Goal: Task Accomplishment & Management: Manage account settings

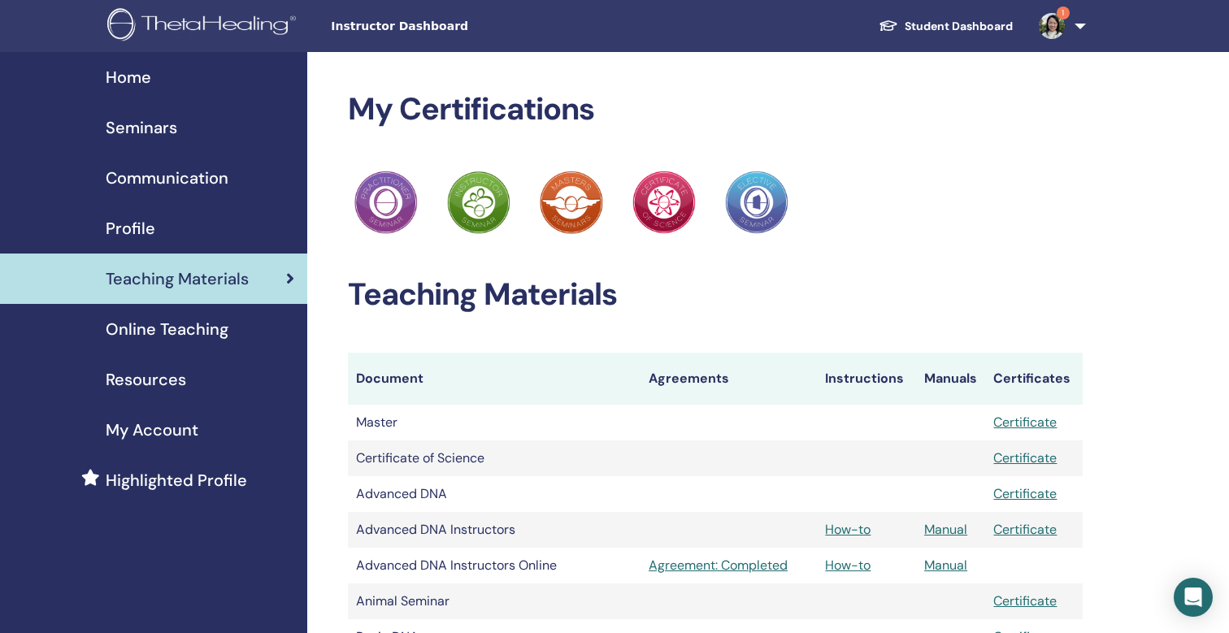
click at [152, 131] on span "Seminars" at bounding box center [142, 127] width 72 height 24
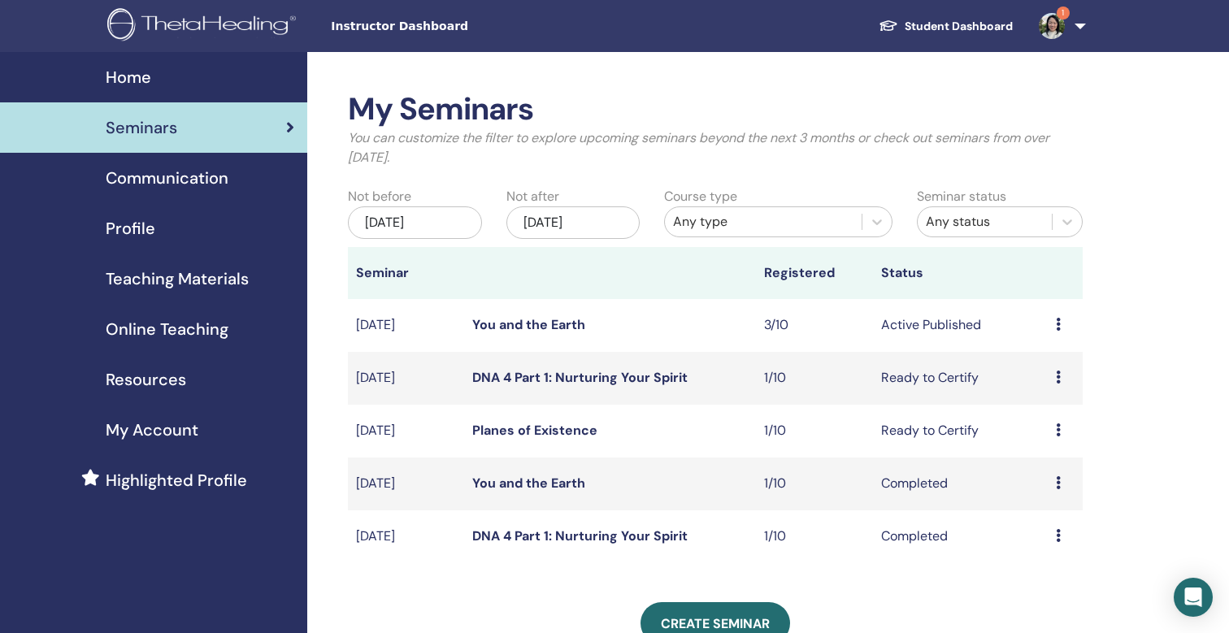
click at [1060, 326] on icon at bounding box center [1058, 324] width 5 height 13
click at [1046, 391] on link "Attendees" at bounding box center [1048, 388] width 62 height 17
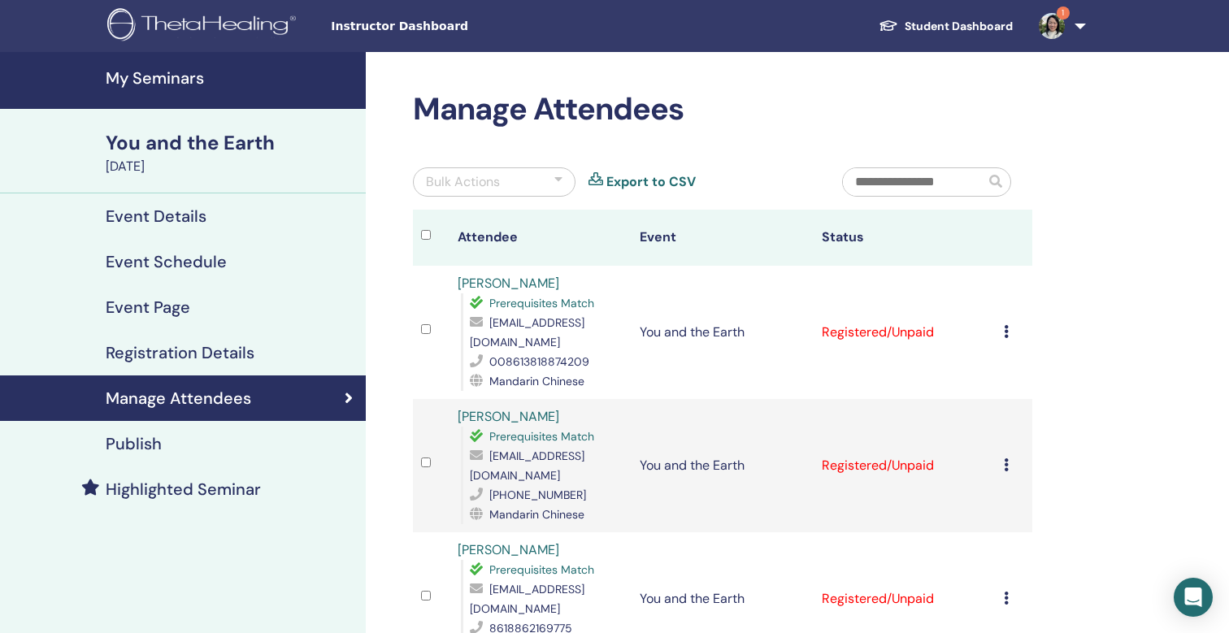
click at [1013, 323] on div "Cancel Registration Do not auto-certify Mark as Paid Mark as Unpaid Mark as Abs…" at bounding box center [1014, 333] width 20 height 20
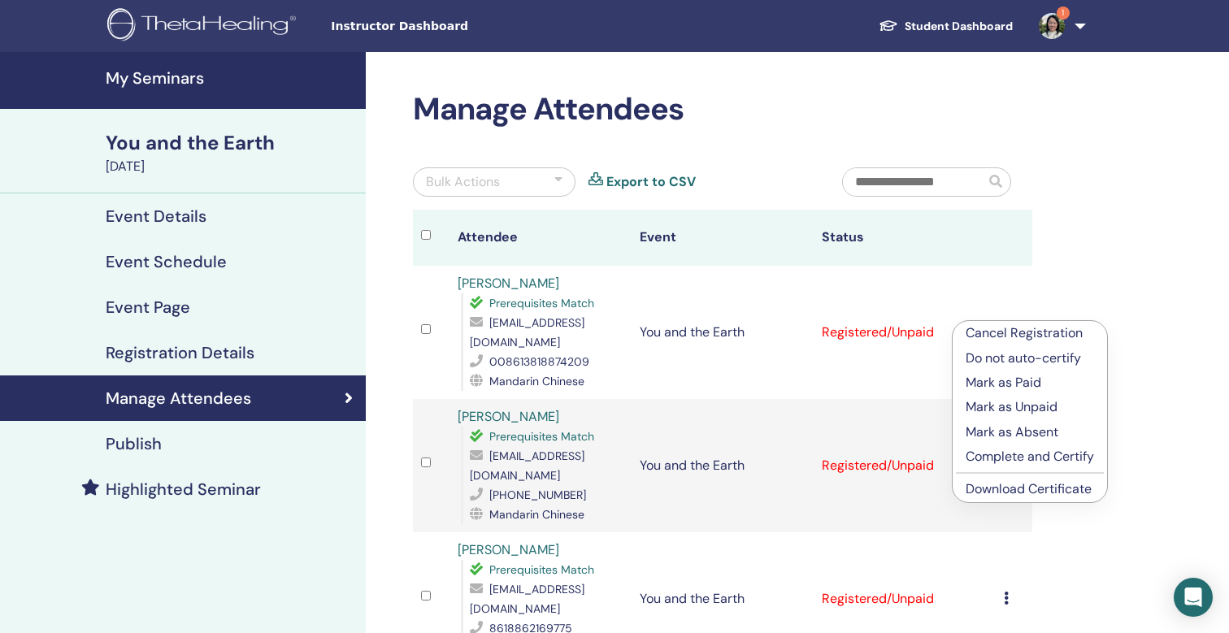
click at [1012, 461] on p "Complete and Certify" at bounding box center [1029, 457] width 128 height 20
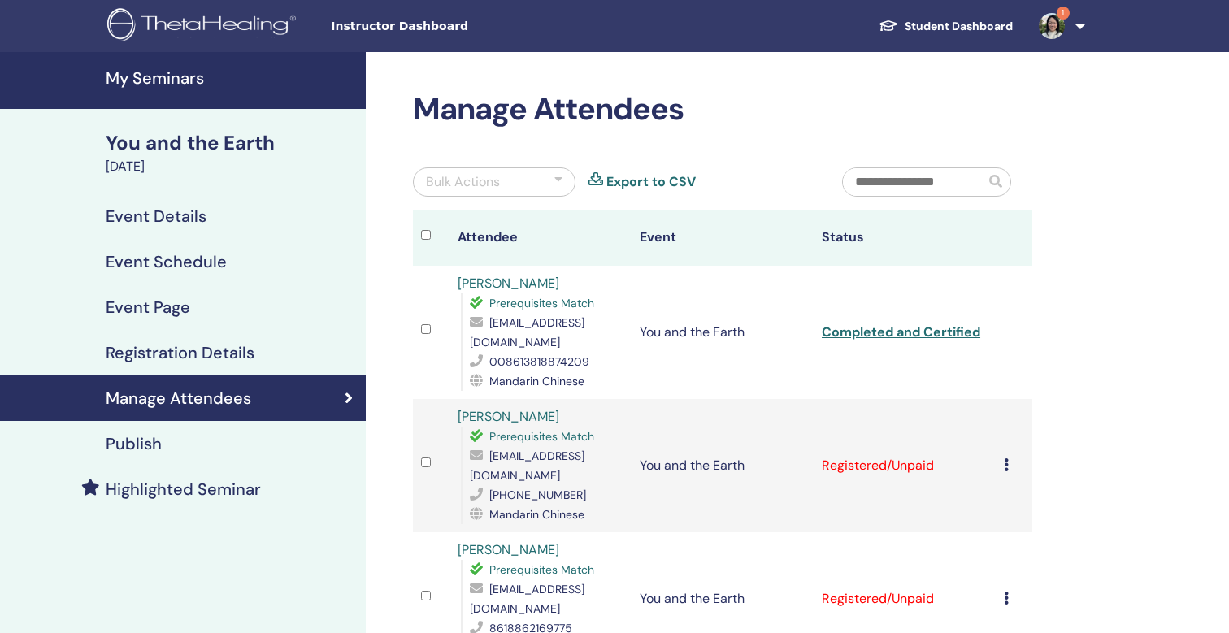
click at [1006, 458] on icon at bounding box center [1006, 464] width 5 height 13
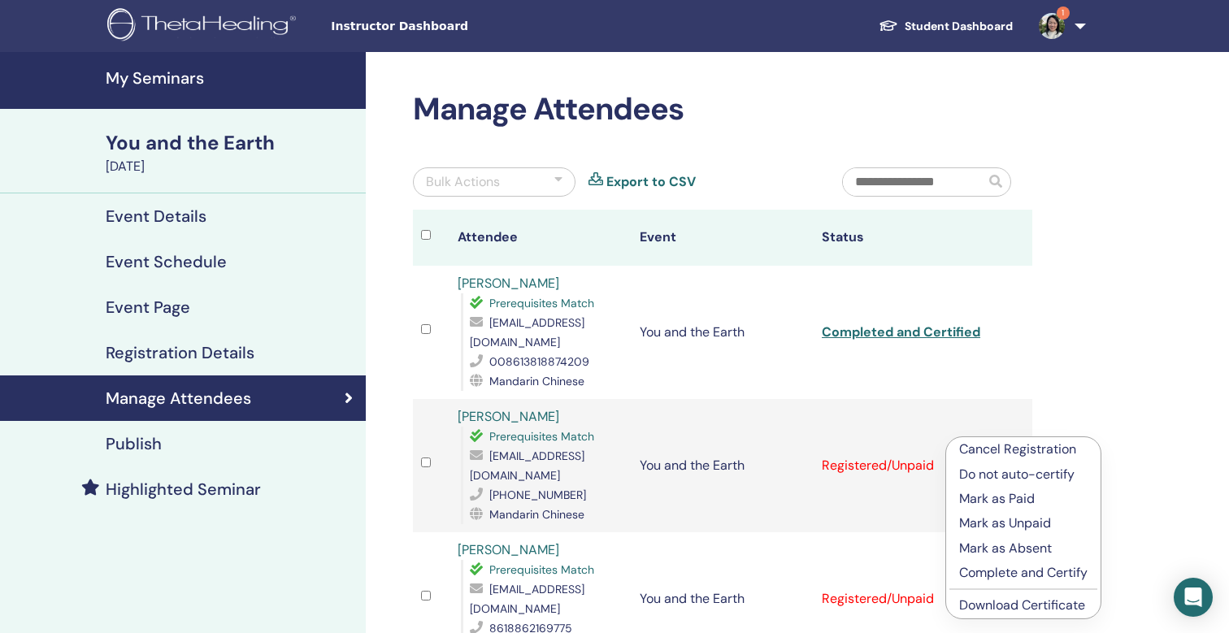
click at [1006, 571] on p "Complete and Certify" at bounding box center [1023, 573] width 128 height 20
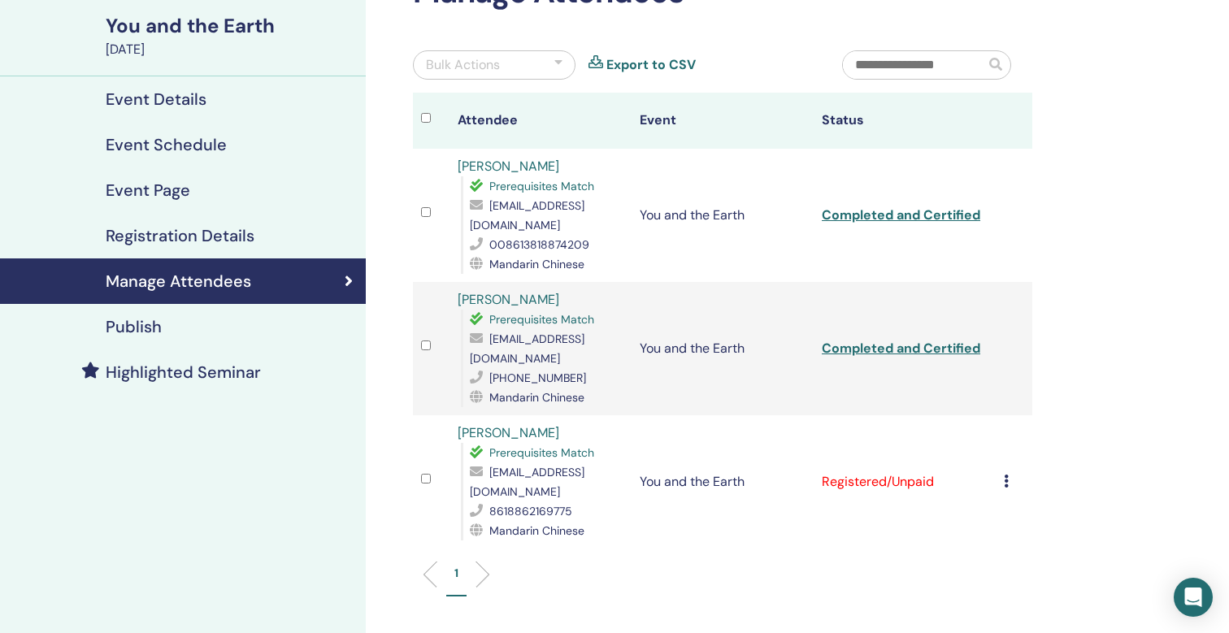
scroll to position [130, 0]
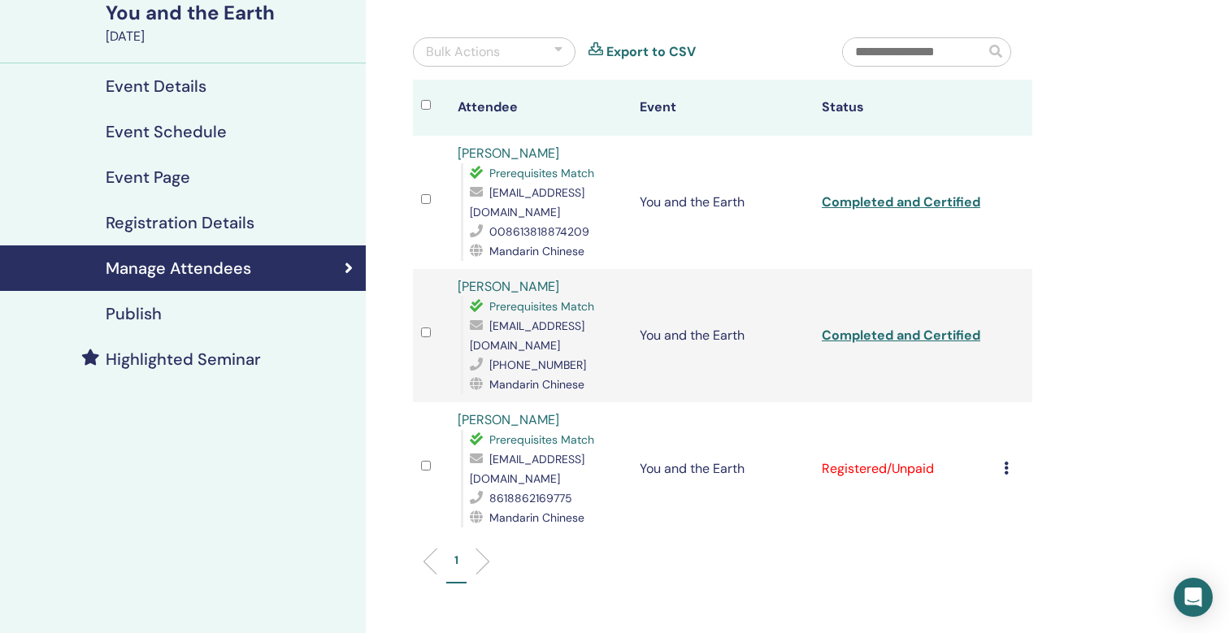
click at [1002, 427] on td "Cancel Registration Do not auto-certify Mark as Paid Mark as Unpaid Mark as Abs…" at bounding box center [1014, 468] width 37 height 133
click at [1004, 462] on icon at bounding box center [1006, 468] width 5 height 13
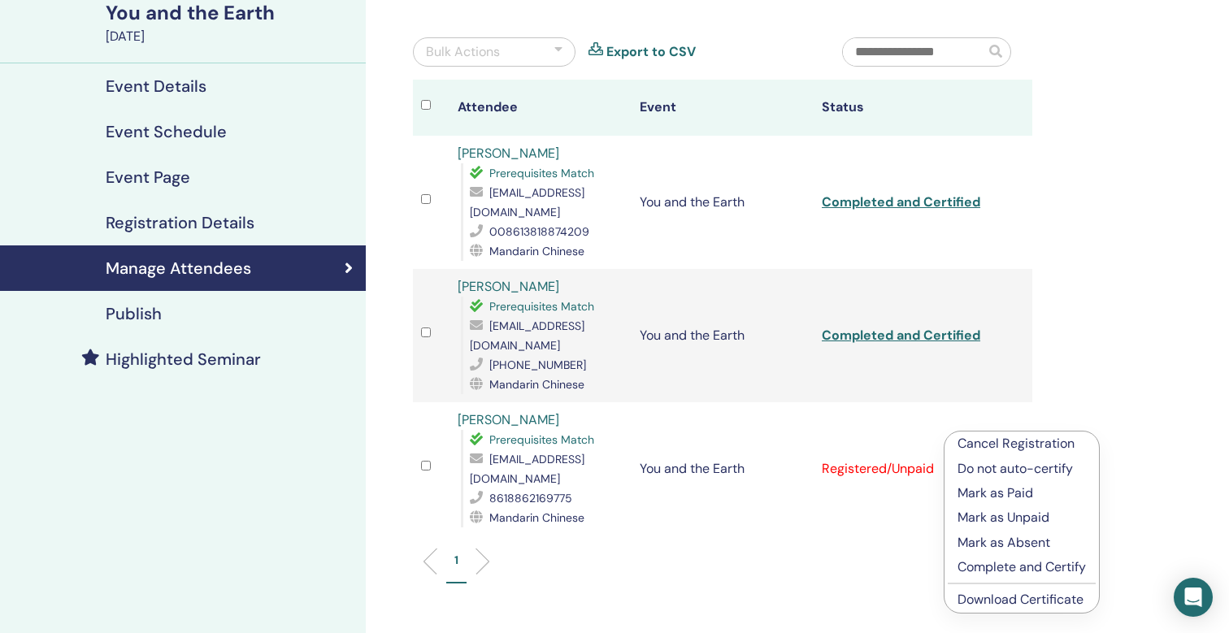
click at [999, 567] on p "Complete and Certify" at bounding box center [1021, 568] width 128 height 20
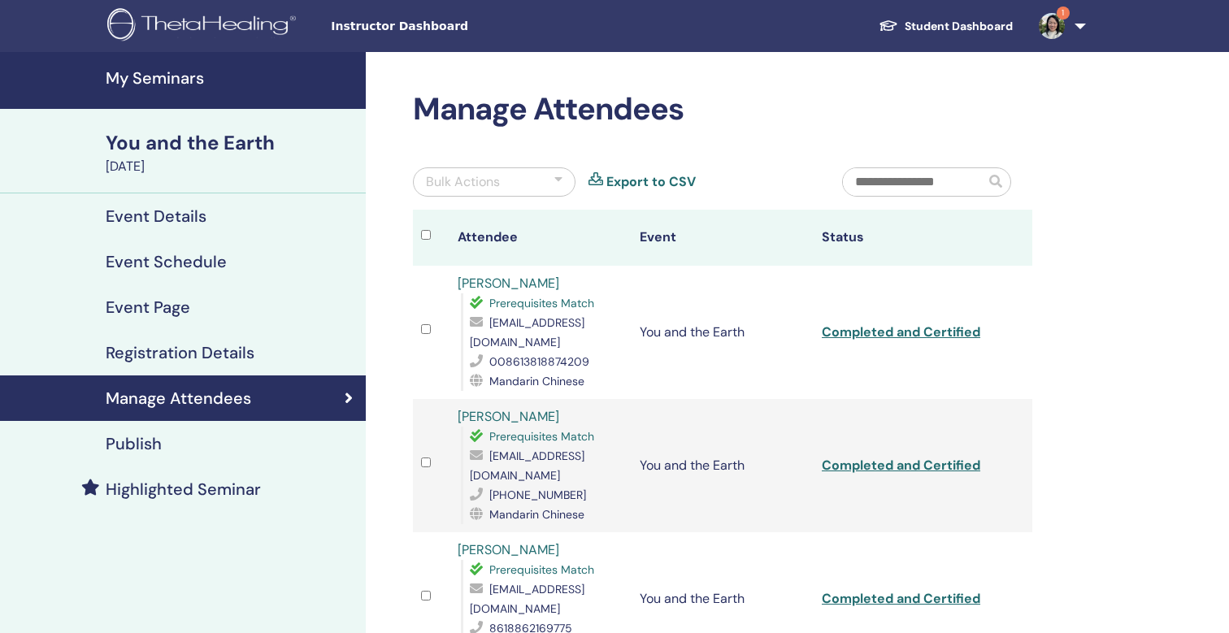
scroll to position [130, 0]
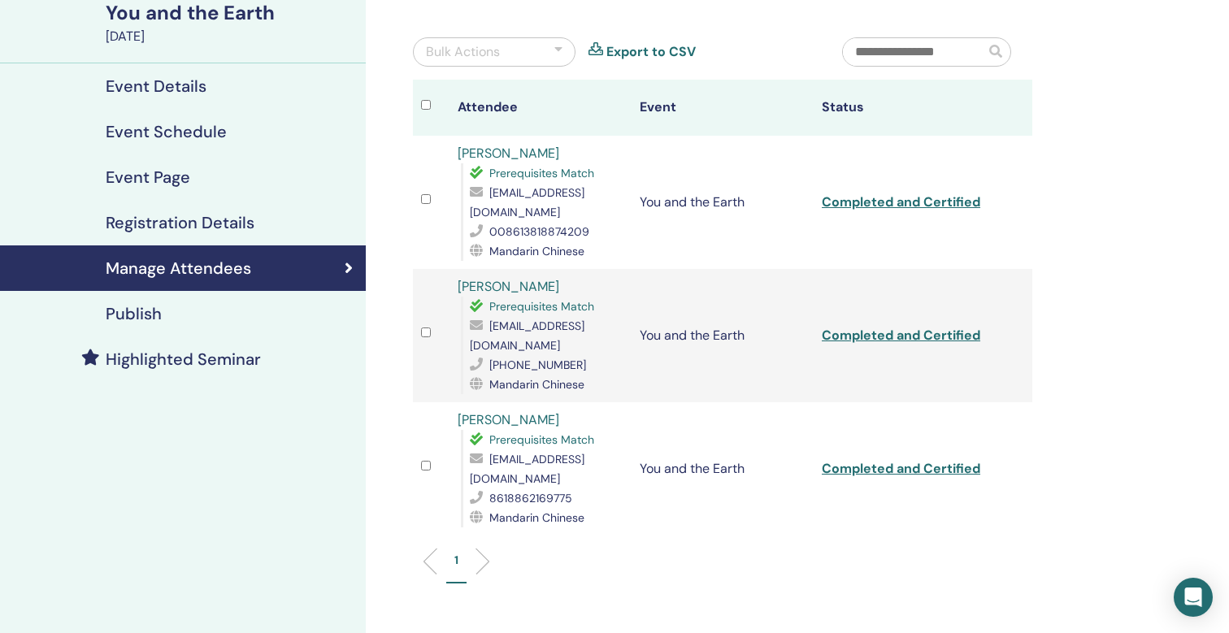
click at [900, 552] on ul "1" at bounding box center [723, 568] width 592 height 32
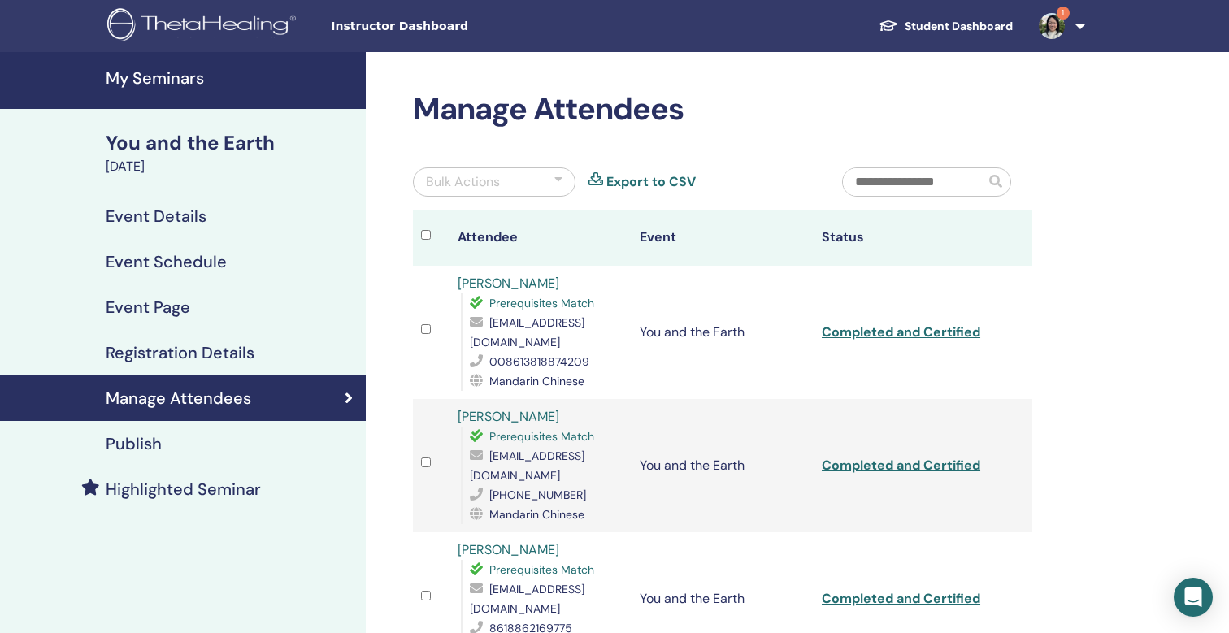
scroll to position [0, 0]
click at [1059, 26] on img at bounding box center [1052, 26] width 26 height 26
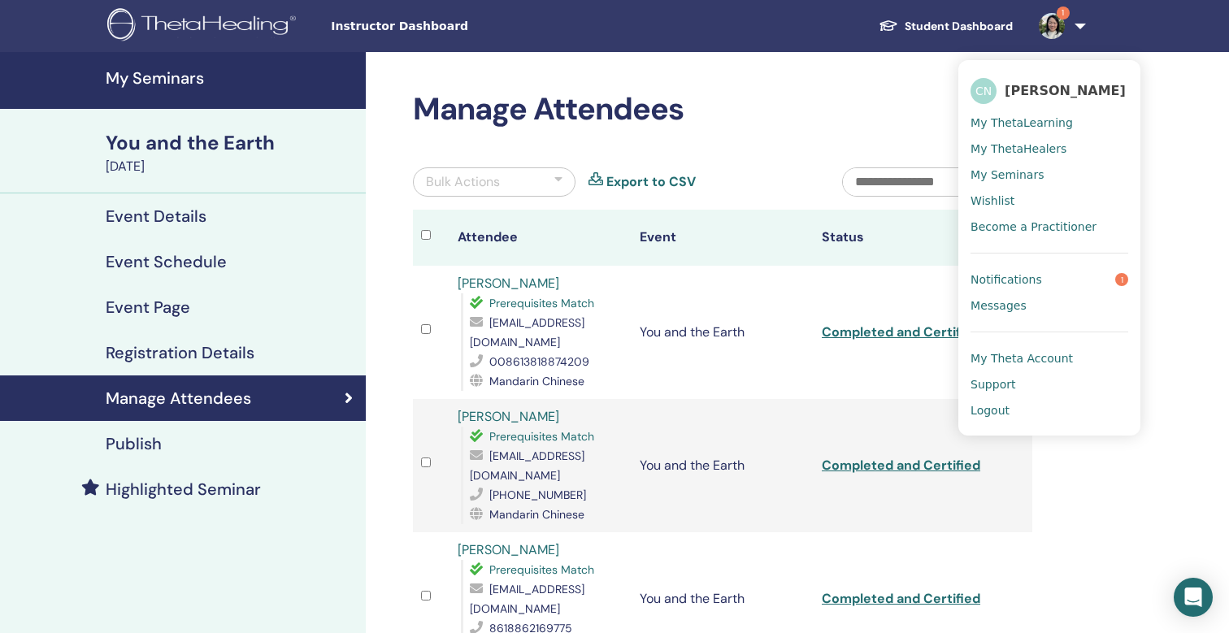
click at [1022, 280] on span "Notifications" at bounding box center [1006, 279] width 72 height 15
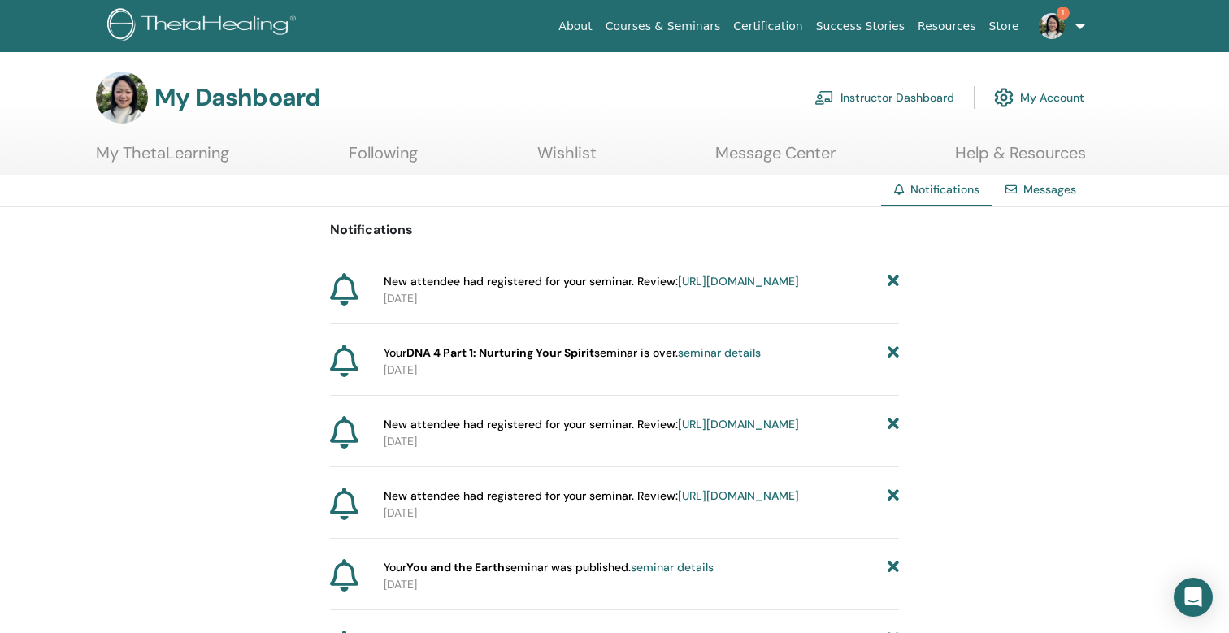
click at [1053, 19] on img at bounding box center [1052, 26] width 26 height 26
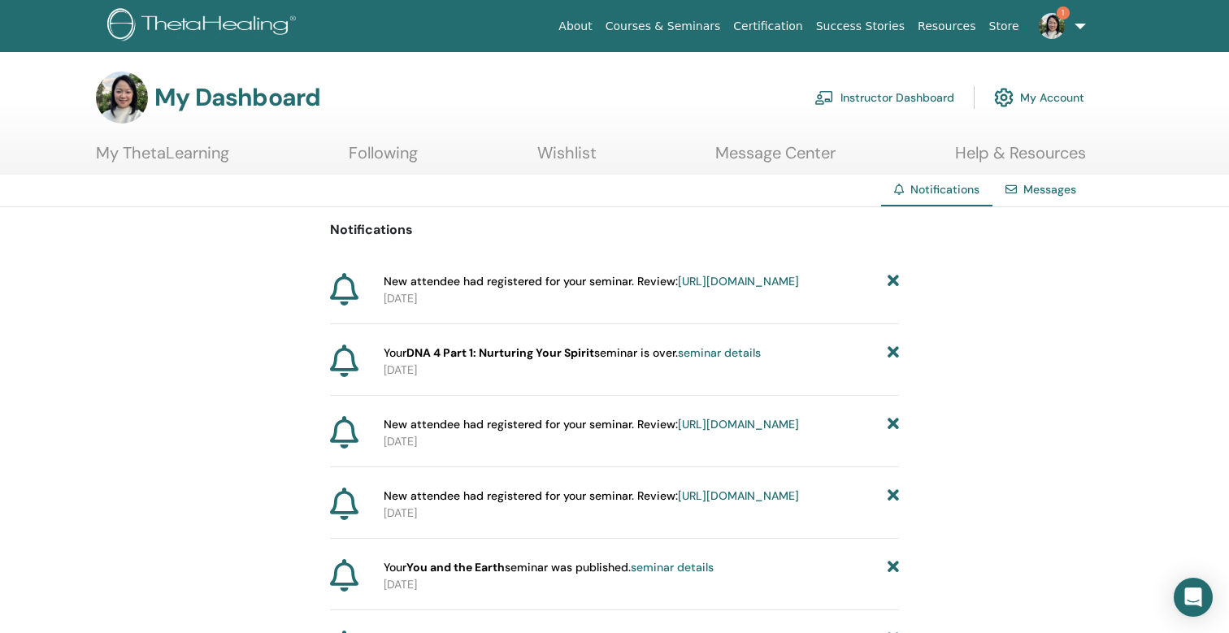
click at [1058, 32] on img at bounding box center [1052, 26] width 26 height 26
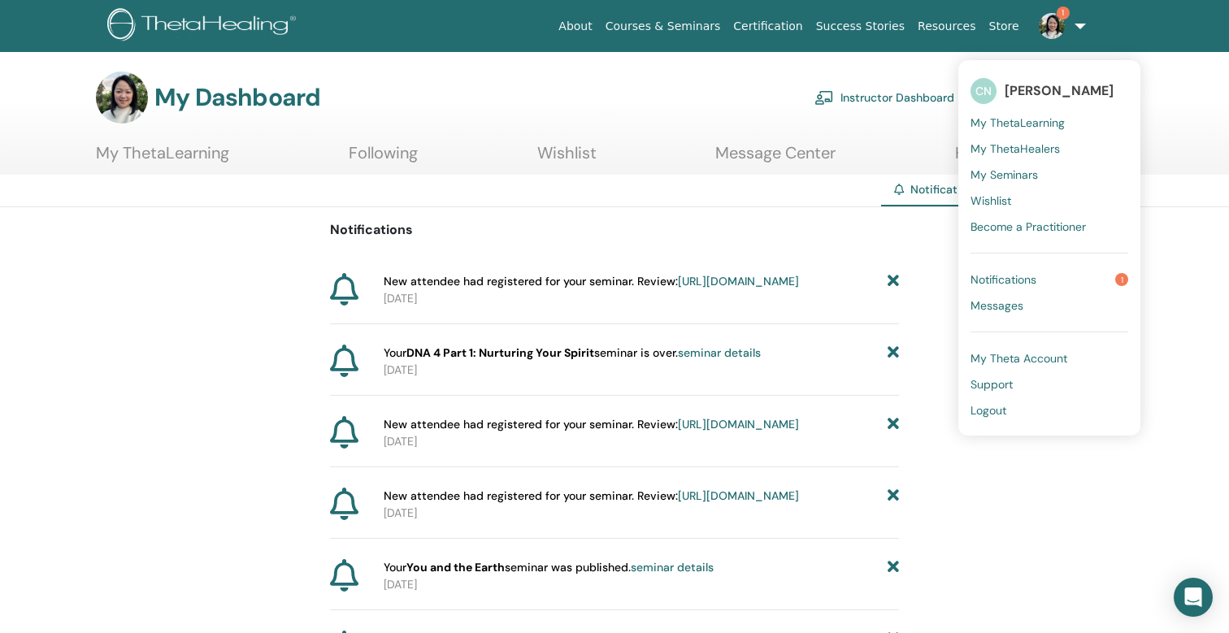
click at [1025, 279] on span "Notifications" at bounding box center [1003, 279] width 66 height 15
